Goal: Task Accomplishment & Management: Use online tool/utility

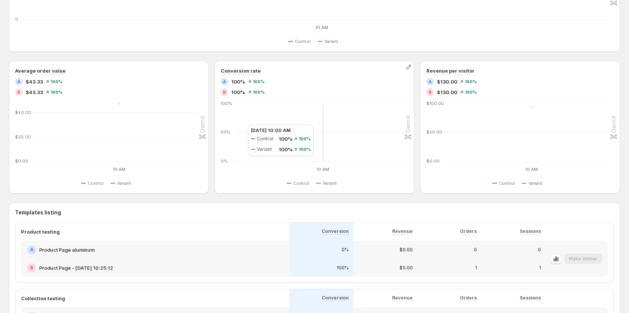
scroll to position [217, 0]
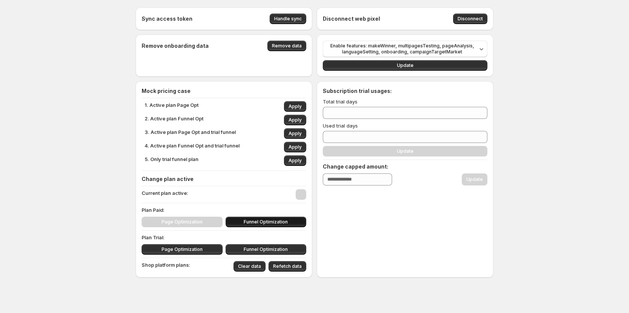
click at [262, 222] on span "Funnel Optimization" at bounding box center [266, 222] width 44 height 6
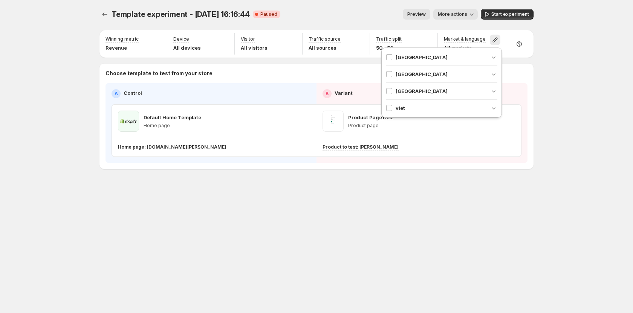
click at [243, 188] on div "Template experiment - Aug 7, 16:16:44. This page is ready Template experiment -…" at bounding box center [316, 105] width 452 height 210
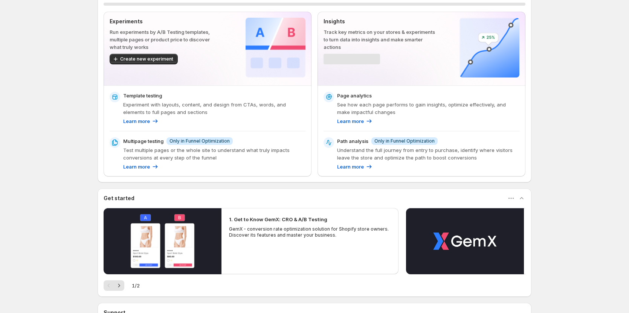
scroll to position [38, 0]
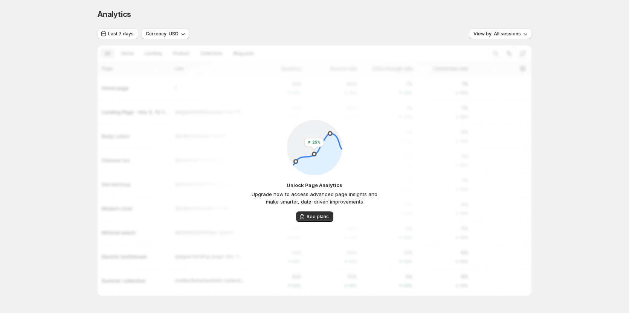
scroll to position [23, 0]
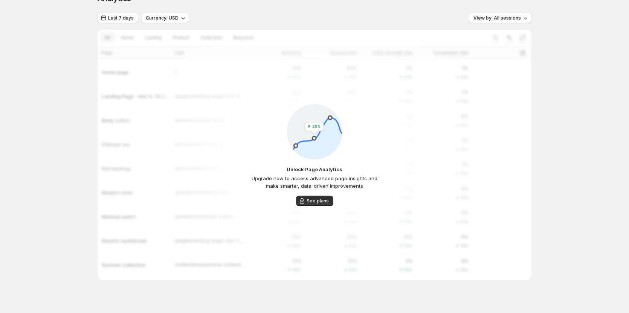
scroll to position [23, 0]
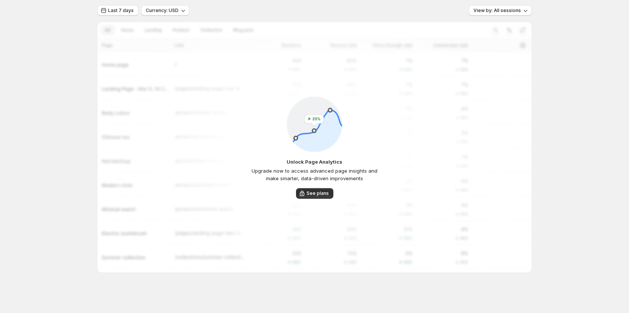
click at [59, 142] on div "Analytics. This page is ready Analytics Last 7 days Currency: USD View by: All …" at bounding box center [314, 145] width 629 height 337
